Goal: Task Accomplishment & Management: Use online tool/utility

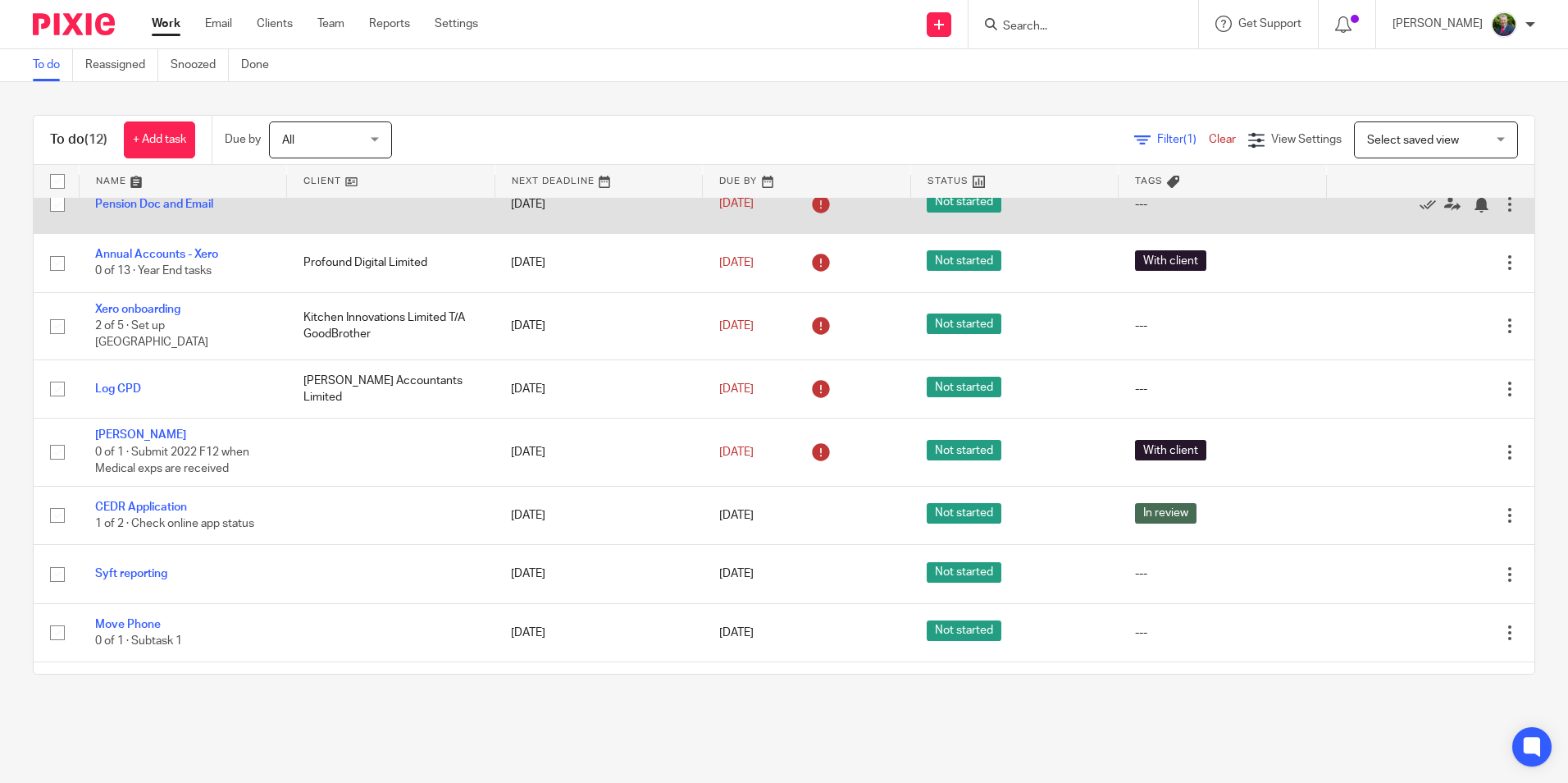
scroll to position [164, 0]
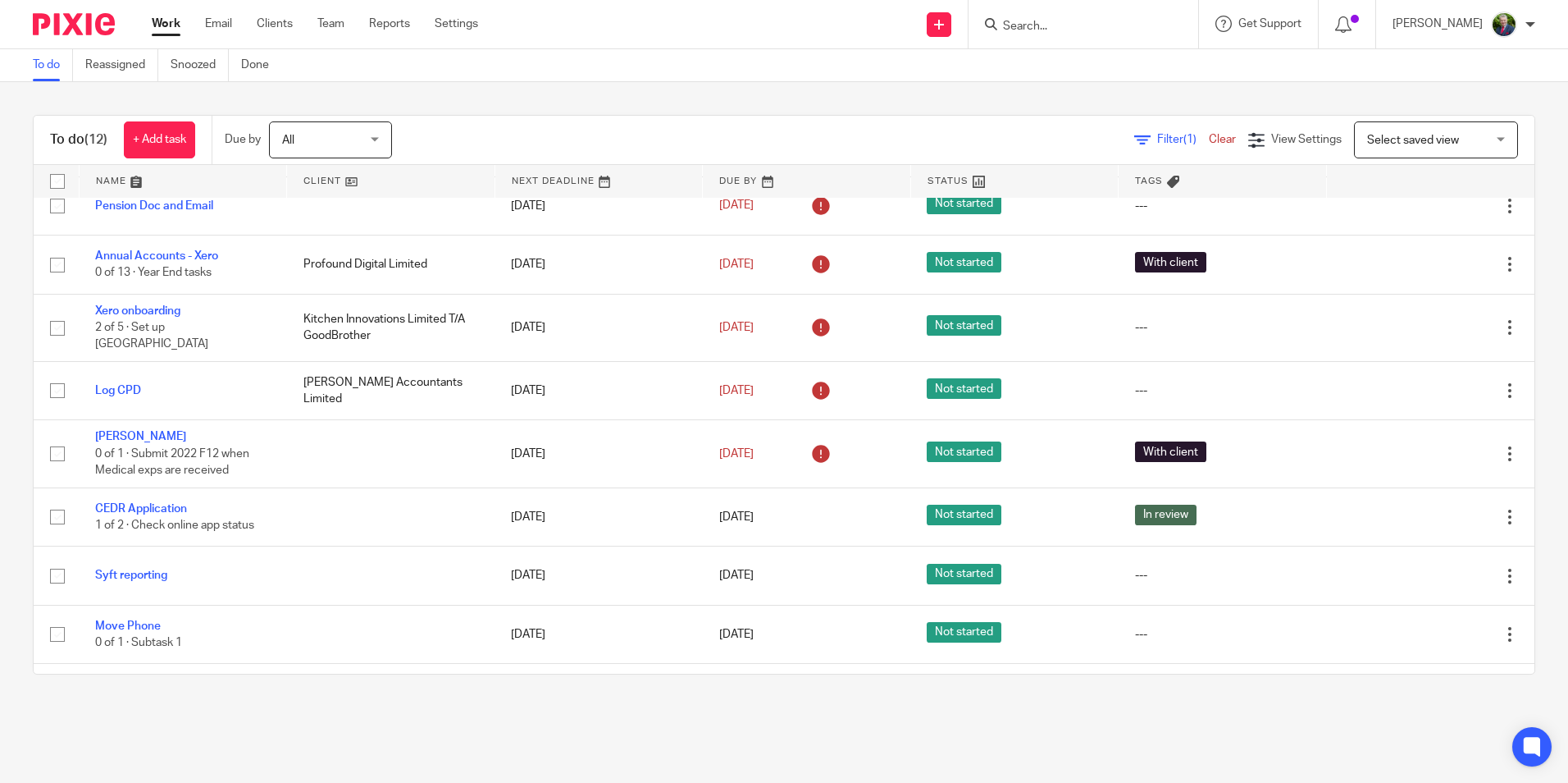
click at [304, 741] on main "To do Reassigned Snoozed Done To do (12) + Add task Due by All All [DATE] [DATE…" at bounding box center [784, 392] width 1568 height 783
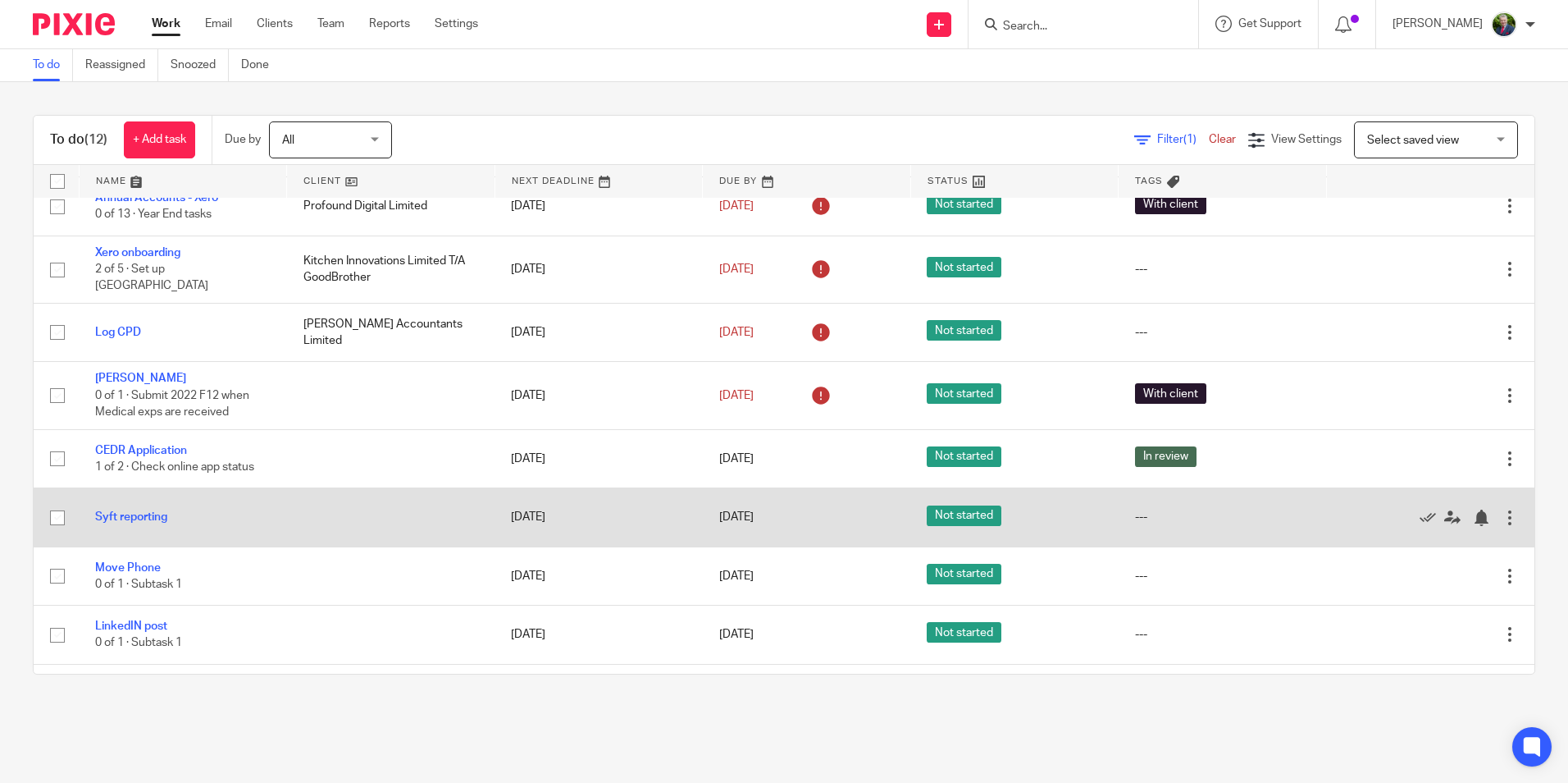
scroll to position [246, 0]
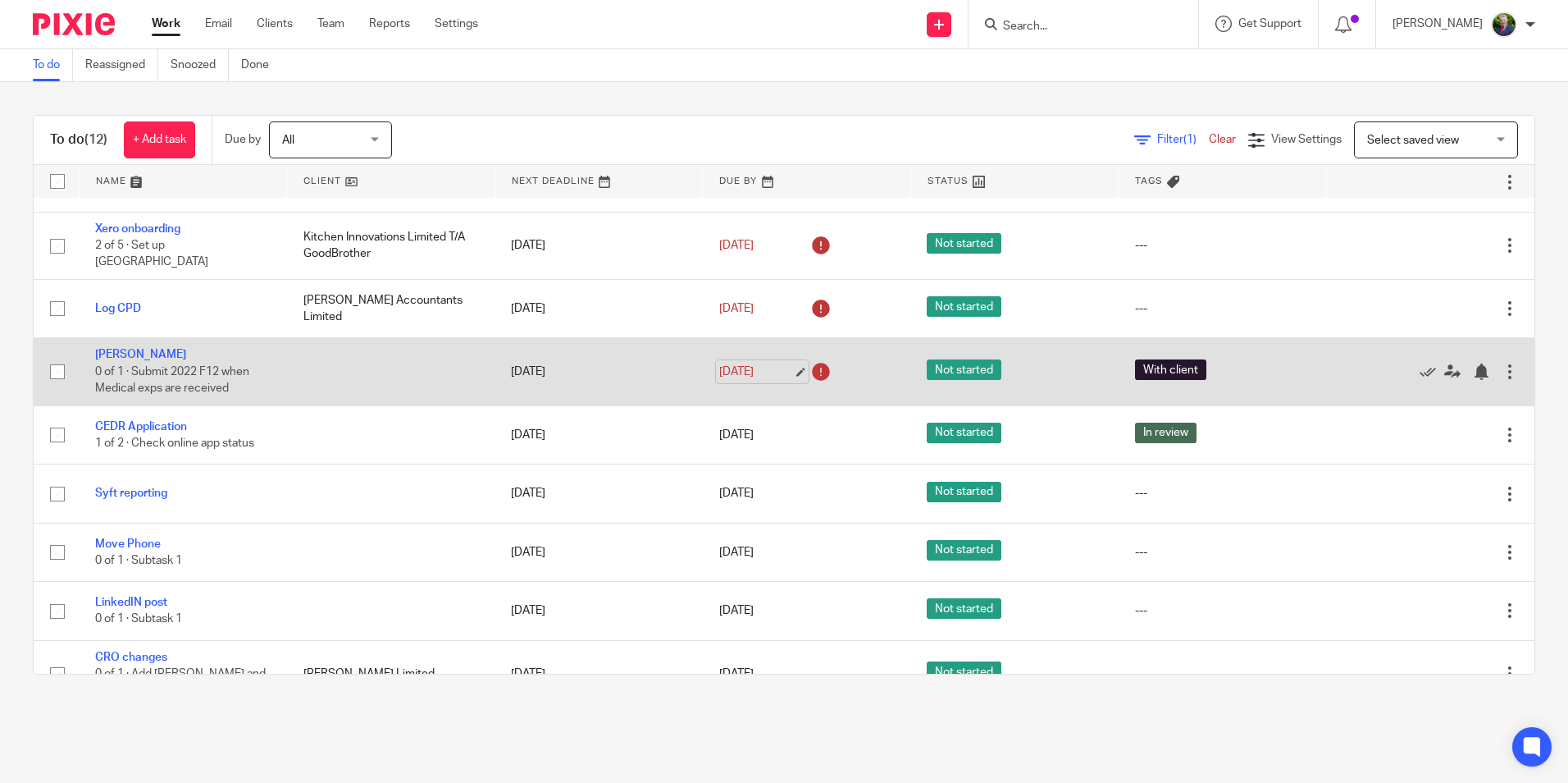
click at [782, 364] on link "[DATE]" at bounding box center [756, 372] width 74 height 17
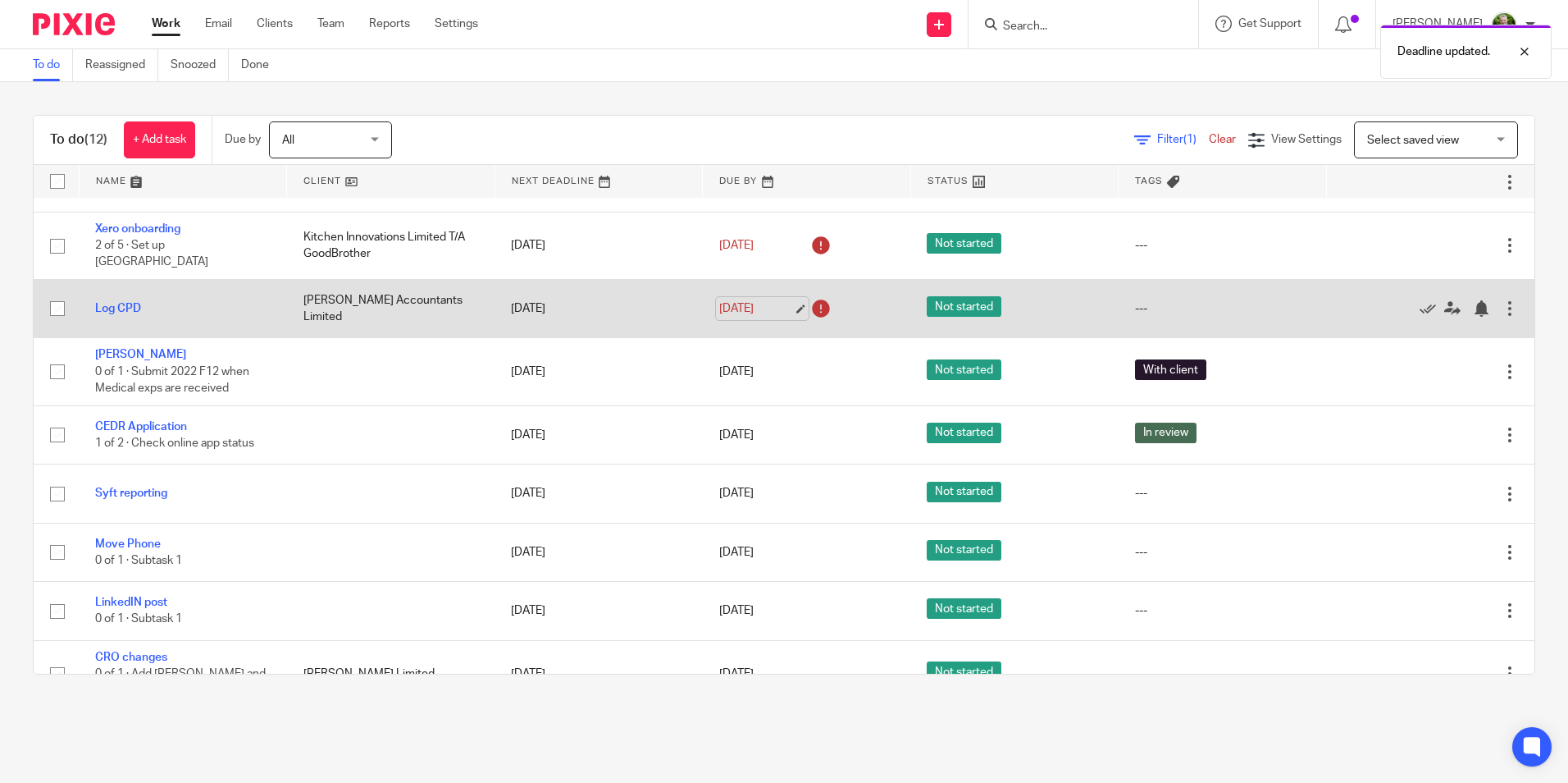
click at [773, 300] on link "[DATE]" at bounding box center [756, 309] width 74 height 17
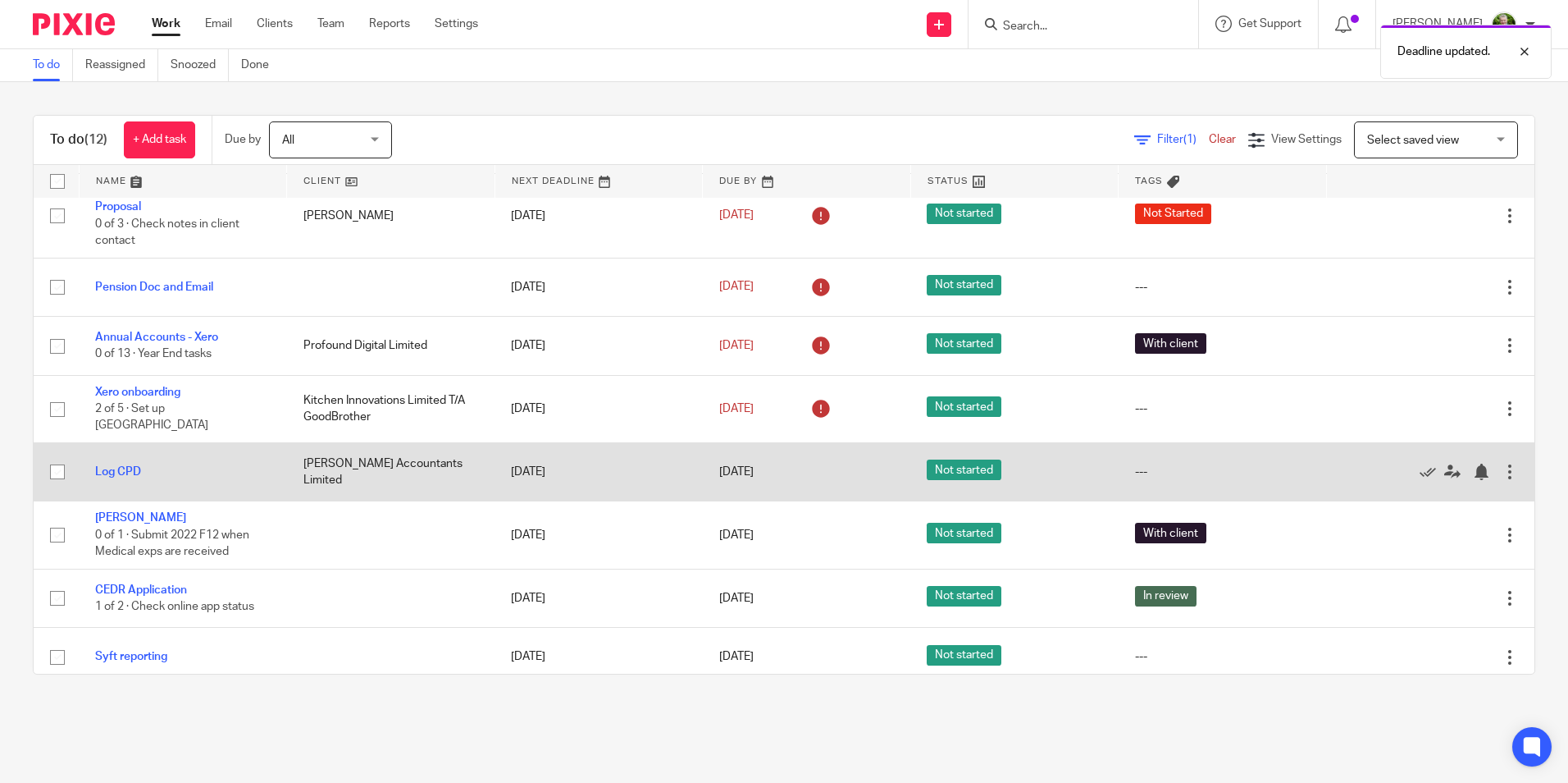
scroll to position [82, 0]
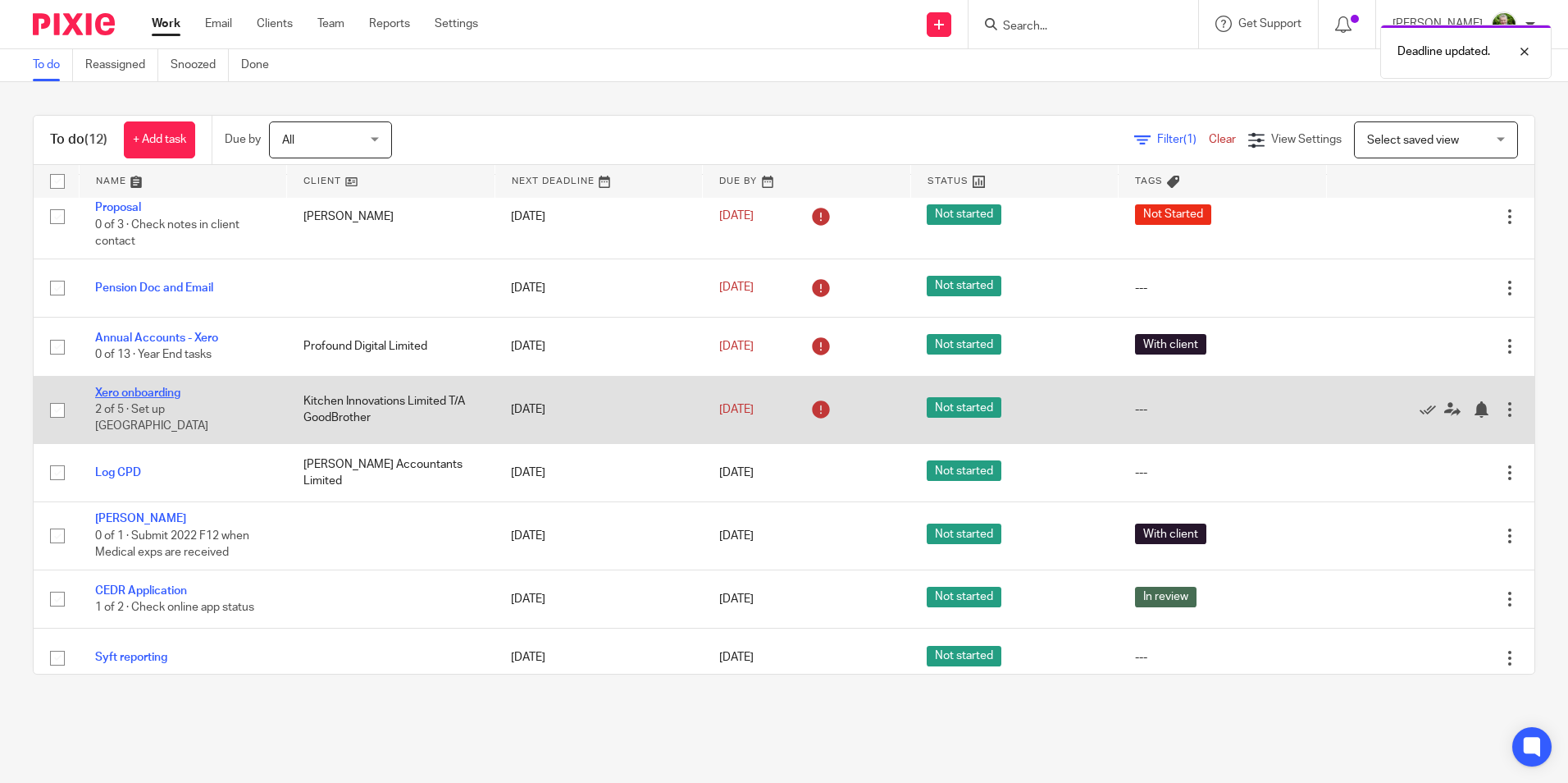
click at [169, 395] on link "Xero onboarding" at bounding box center [137, 393] width 86 height 12
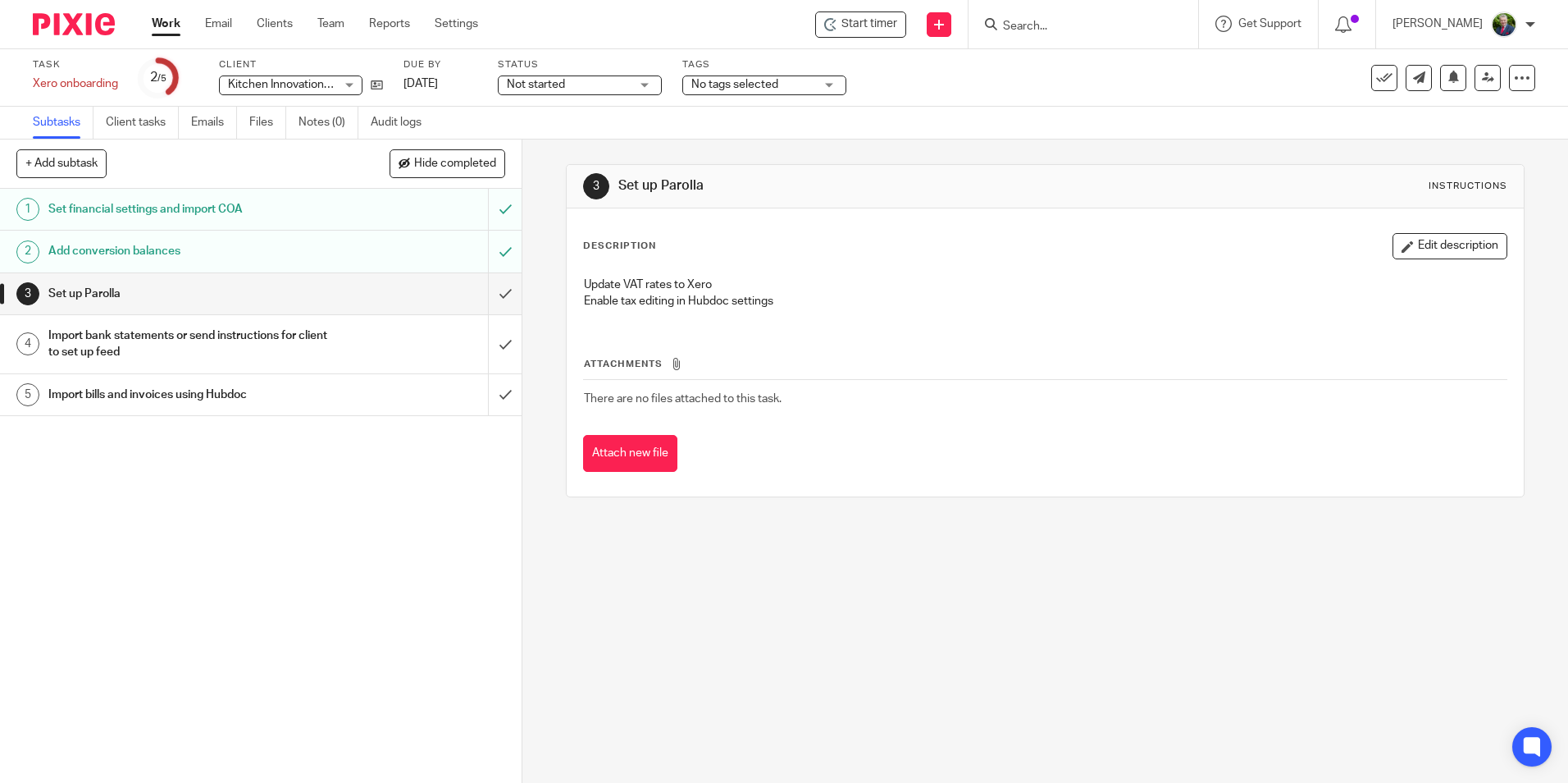
click at [1531, 24] on div at bounding box center [1531, 24] width 10 height 10
click at [1197, 92] on div "Task Xero onboarding Save Xero onboarding 2 /5 Client Kitchen Innovations Limit…" at bounding box center [659, 78] width 1253 height 39
